Goal: Browse casually: Explore the website without a specific task or goal

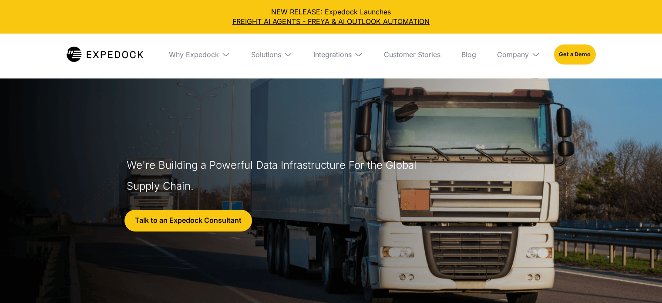
select select
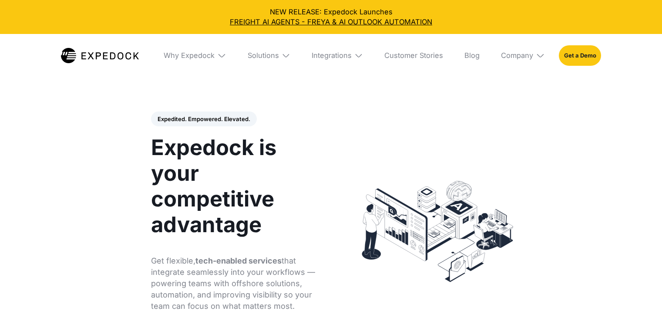
select select
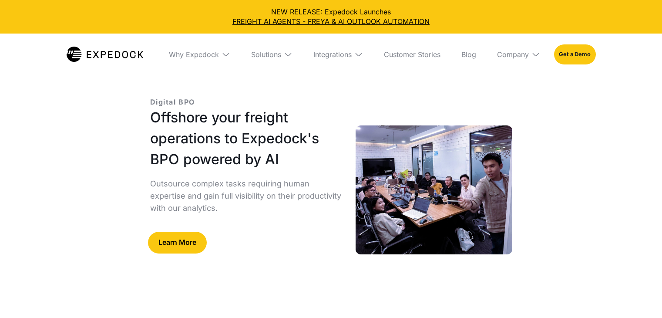
select select
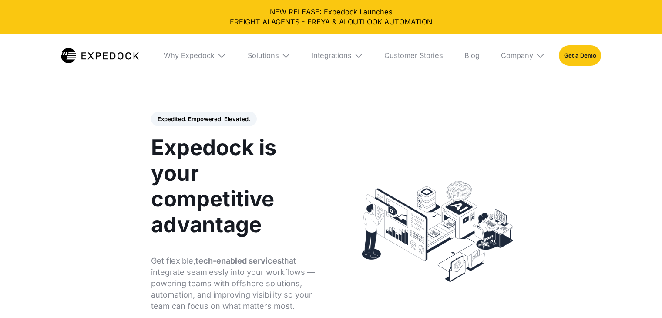
select select
